Goal: Information Seeking & Learning: Learn about a topic

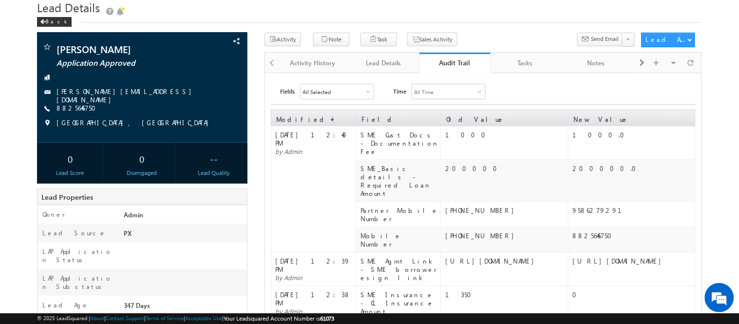
scroll to position [35, 0]
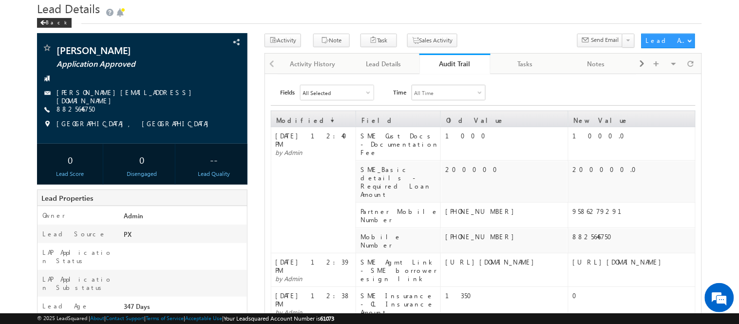
click at [461, 57] on link "Audit Trail" at bounding box center [454, 64] width 71 height 20
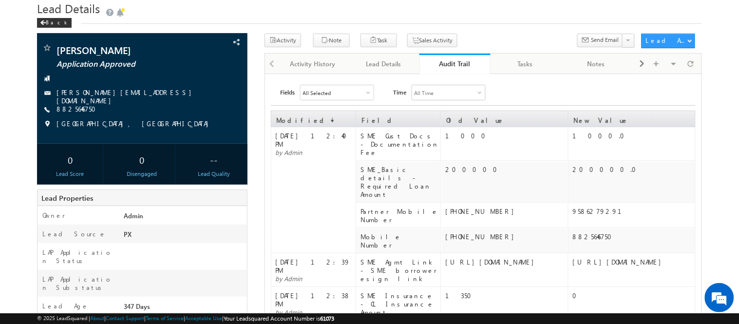
click at [457, 61] on div "Audit Trail" at bounding box center [455, 63] width 56 height 9
click at [371, 54] on link "Lead Details" at bounding box center [384, 64] width 71 height 20
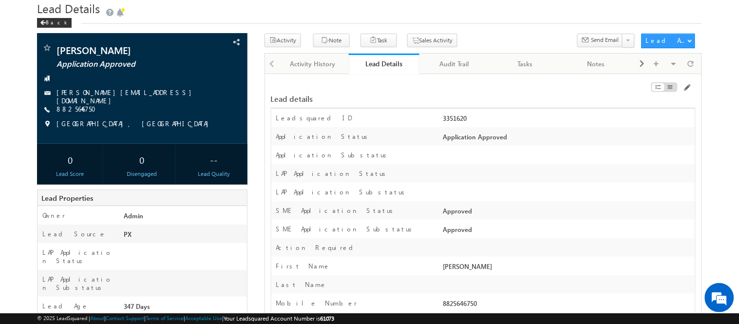
click at [685, 94] on div at bounding box center [628, 89] width 134 height 11
click at [687, 89] on span at bounding box center [687, 88] width 8 height 8
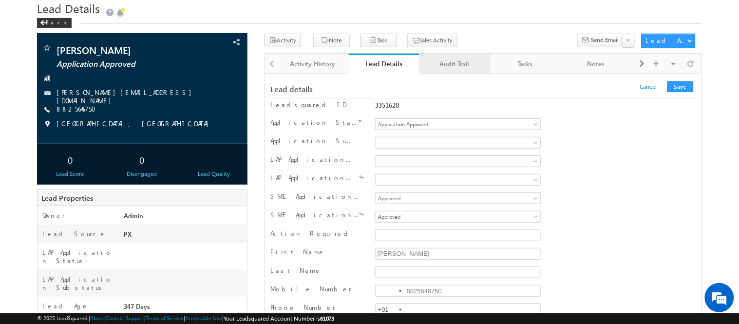
click at [439, 61] on div "Audit Trail" at bounding box center [454, 64] width 54 height 12
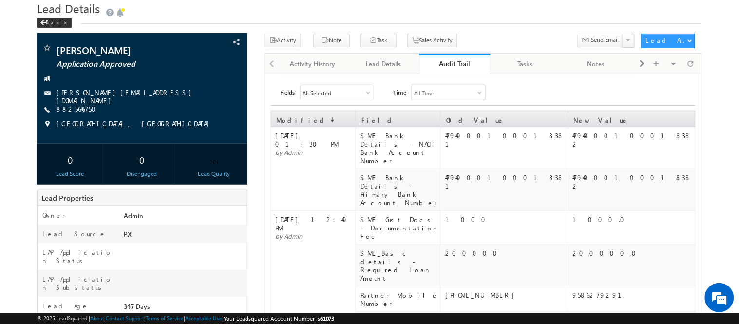
click at [461, 70] on link "Audit Trail" at bounding box center [454, 64] width 71 height 20
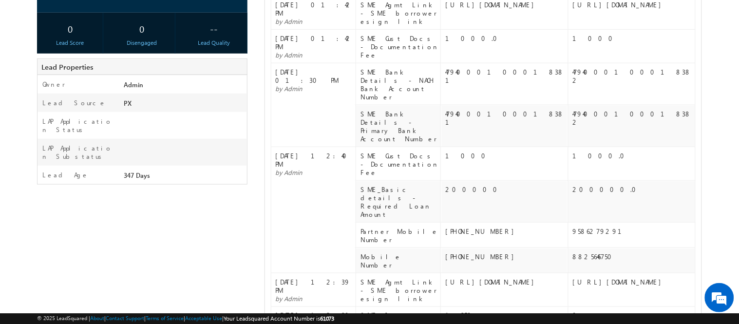
scroll to position [0, 0]
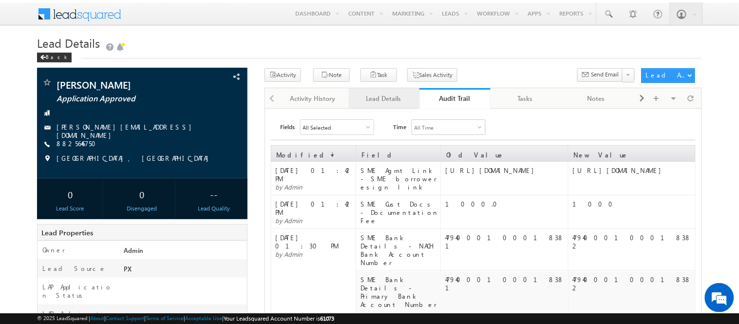
click at [389, 97] on div "Lead Details" at bounding box center [383, 99] width 54 height 12
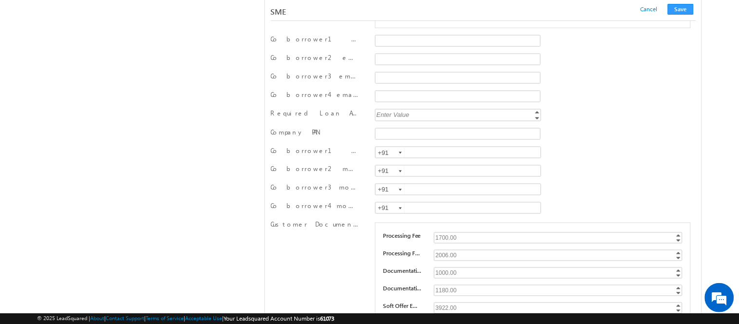
scroll to position [11713, 0]
drag, startPoint x: 508, startPoint y: 150, endPoint x: 105, endPoint y: 154, distance: 402.8
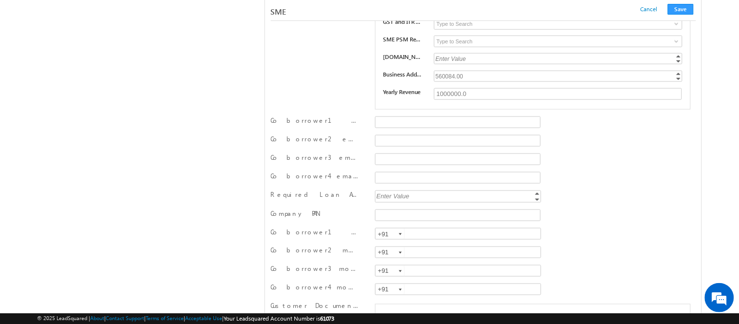
scroll to position [11632, 0]
